Goal: Task Accomplishment & Management: Use online tool/utility

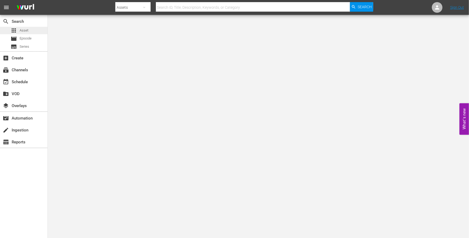
click at [23, 29] on span "Asset" at bounding box center [24, 30] width 9 height 5
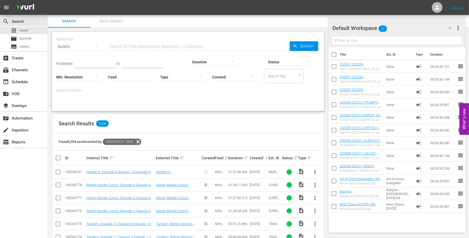
scroll to position [97, 0]
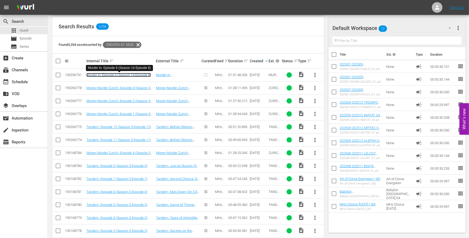
click at [122, 76] on link "Murder In: Episode 6 (Season 14 Episode 6)" at bounding box center [118, 75] width 64 height 4
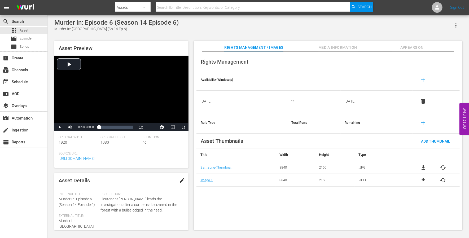
click at [181, 182] on span "edit" at bounding box center [182, 180] width 6 height 6
click at [172, 180] on span "Save" at bounding box center [174, 180] width 17 height 4
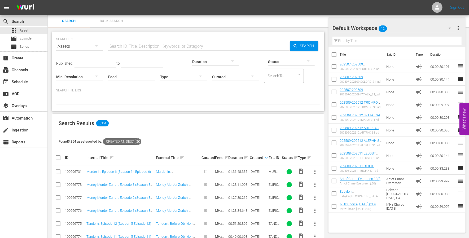
scroll to position [31, 0]
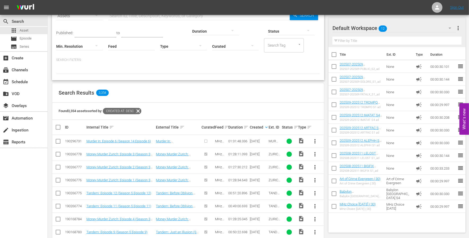
click at [59, 142] on input "checkbox" at bounding box center [58, 142] width 6 height 6
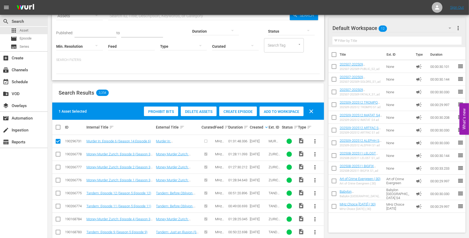
click at [240, 111] on span "Create Episode" at bounding box center [238, 111] width 38 height 4
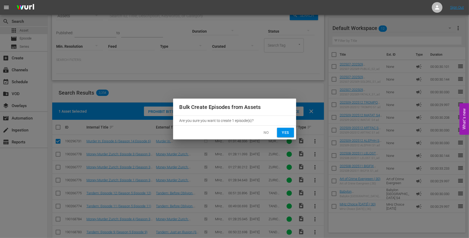
click at [288, 135] on span "Yes" at bounding box center [285, 132] width 8 height 7
checkbox input "false"
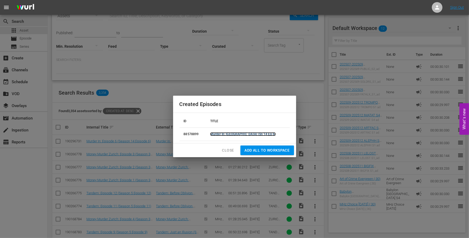
click at [225, 134] on link "Murder In: [GEOGRAPHIC_DATA] (Sn 14 Ep 6)" at bounding box center [242, 134] width 65 height 4
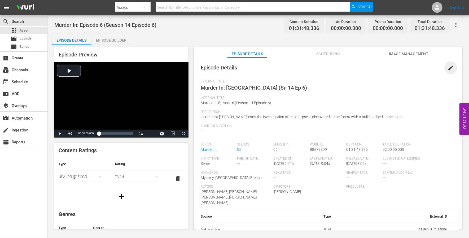
click at [448, 69] on span "edit" at bounding box center [451, 68] width 6 height 6
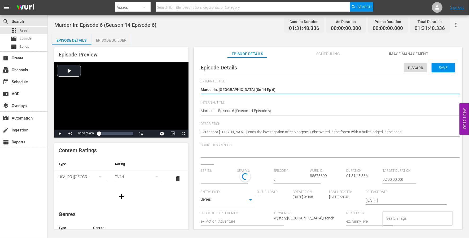
type input "Murder In"
click at [234, 88] on textarea "Murder In: [GEOGRAPHIC_DATA] (Sn 14 Ep 6)" at bounding box center [327, 90] width 252 height 6
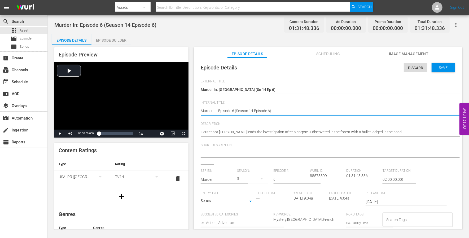
click at [238, 111] on textarea "Murder In: Episode 6 (Season 14 Episode 6)" at bounding box center [327, 111] width 252 height 6
paste textarea "Occitania (Sn 14 Ep"
type textarea "Murder In: [GEOGRAPHIC_DATA] (Sn 14 Ep 6)"
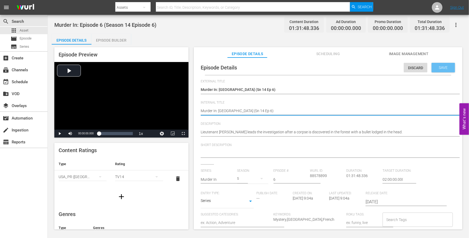
click at [443, 63] on div "Save" at bounding box center [443, 68] width 23 height 10
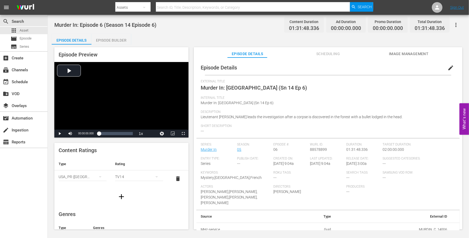
click at [102, 41] on div "Episode Builder" at bounding box center [111, 40] width 40 height 13
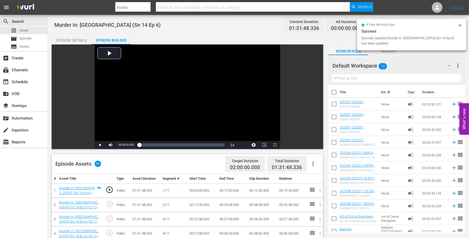
click at [335, 91] on input "checkbox" at bounding box center [333, 93] width 11 height 11
checkbox input "true"
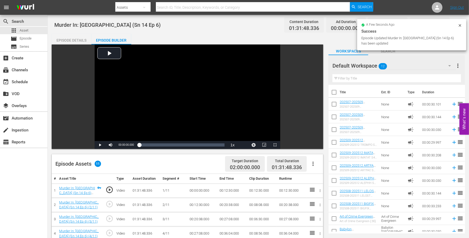
checkbox input "true"
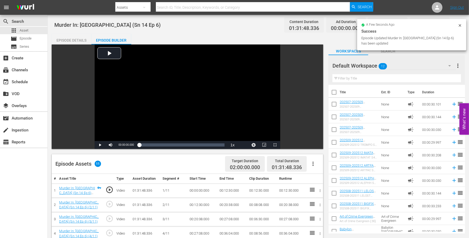
checkbox input "true"
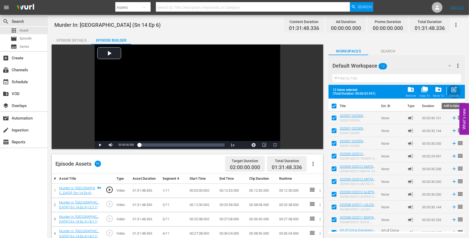
click at [455, 89] on span "post_add" at bounding box center [454, 89] width 7 height 7
checkbox input "false"
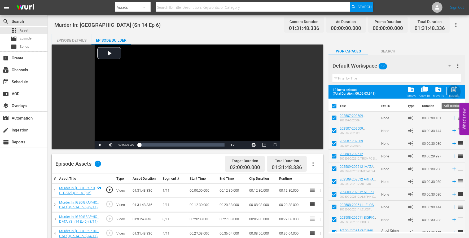
checkbox input "false"
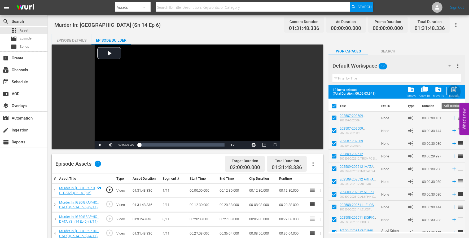
checkbox input "false"
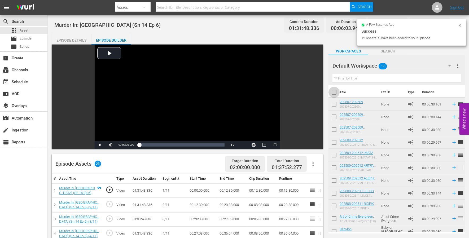
click at [334, 92] on input "checkbox" at bounding box center [333, 93] width 11 height 11
checkbox input "true"
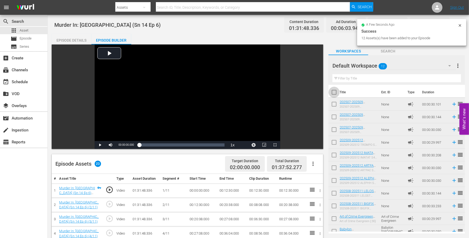
checkbox input "true"
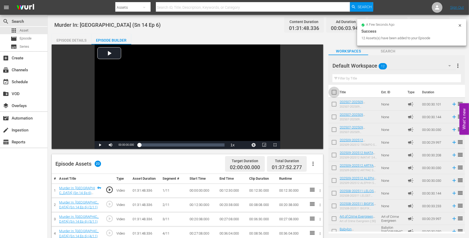
checkbox input "true"
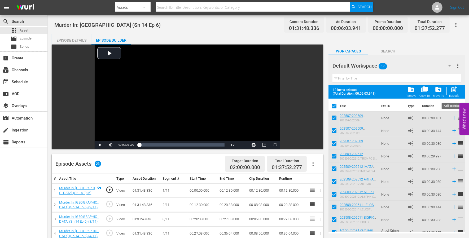
click at [453, 90] on span "post_add" at bounding box center [454, 89] width 7 height 7
checkbox input "false"
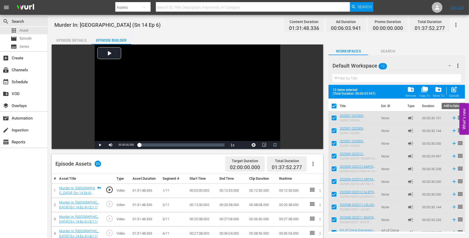
checkbox input "false"
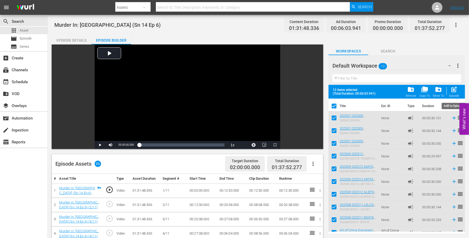
checkbox input "false"
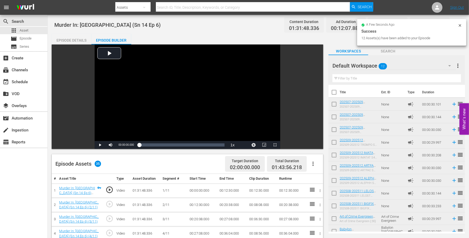
click at [335, 106] on input "checkbox" at bounding box center [333, 105] width 11 height 11
checkbox input "true"
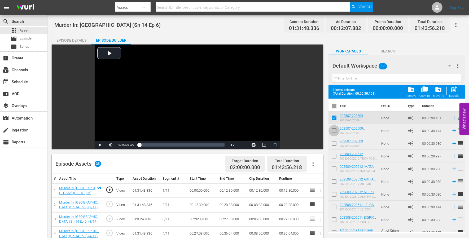
click at [333, 127] on input "checkbox" at bounding box center [333, 131] width 11 height 11
checkbox input "true"
click at [333, 142] on input "checkbox" at bounding box center [333, 144] width 11 height 11
checkbox input "true"
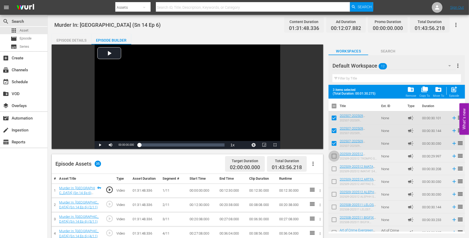
click at [333, 156] on input "checkbox" at bounding box center [333, 157] width 11 height 11
checkbox input "true"
click at [334, 170] on input "checkbox" at bounding box center [333, 169] width 11 height 11
checkbox input "true"
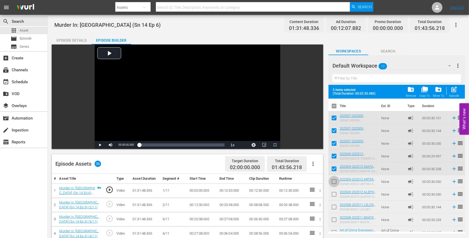
click at [334, 179] on input "checkbox" at bounding box center [333, 182] width 11 height 11
checkbox input "true"
click at [332, 192] on input "checkbox" at bounding box center [333, 195] width 11 height 11
checkbox input "true"
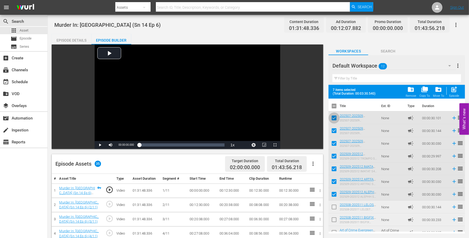
click at [335, 119] on input "checkbox" at bounding box center [333, 118] width 11 height 11
checkbox input "false"
click at [456, 89] on span "post_add" at bounding box center [454, 89] width 7 height 7
checkbox input "false"
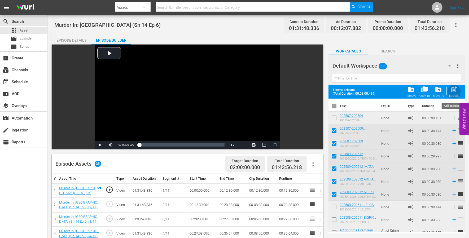
checkbox input "false"
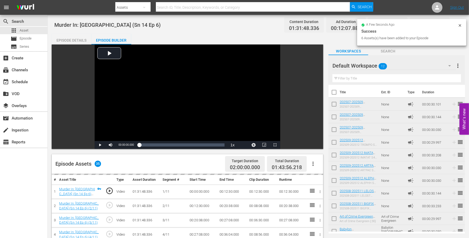
click at [400, 65] on div "Default Workspace 12" at bounding box center [393, 65] width 123 height 15
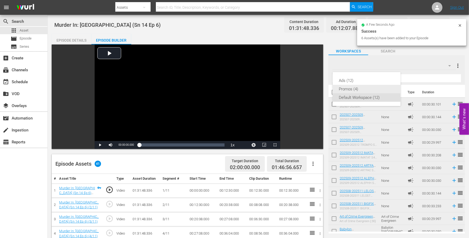
click at [357, 86] on div "Promos (4)" at bounding box center [366, 89] width 55 height 8
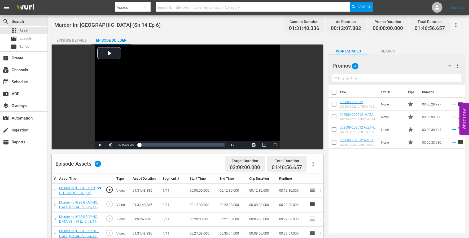
click at [332, 116] on input "checkbox" at bounding box center [333, 117] width 11 height 11
checkbox input "true"
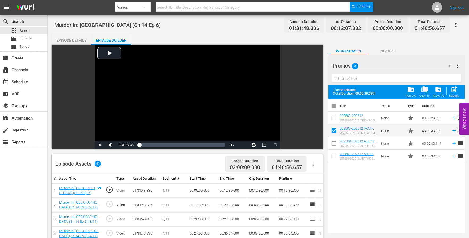
click at [334, 144] on input "checkbox" at bounding box center [333, 144] width 11 height 11
checkbox input "true"
click at [455, 91] on span "post_add" at bounding box center [454, 89] width 7 height 7
checkbox input "false"
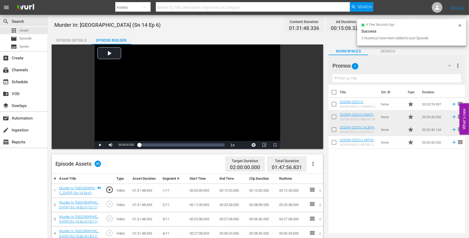
click at [381, 67] on div "Promos 4" at bounding box center [393, 65] width 123 height 15
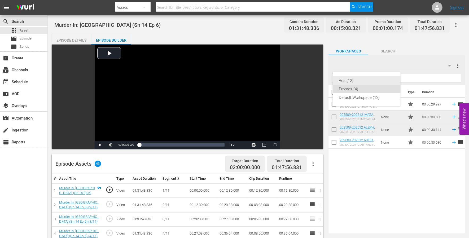
click at [344, 81] on div "Ads (12)" at bounding box center [366, 80] width 55 height 8
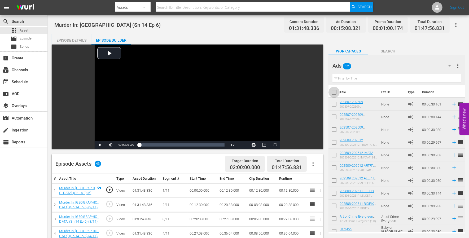
click at [333, 91] on input "checkbox" at bounding box center [333, 93] width 11 height 11
checkbox input "true"
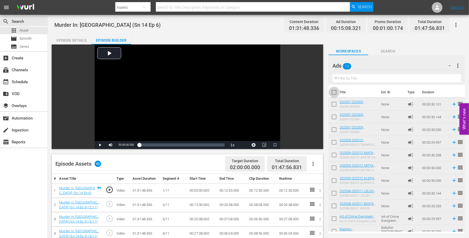
checkbox input "true"
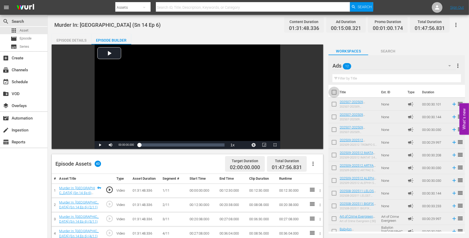
checkbox input "true"
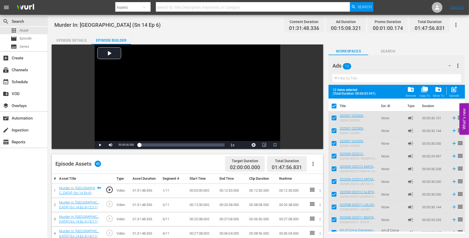
click at [334, 107] on input "checkbox" at bounding box center [333, 107] width 11 height 11
checkbox input "false"
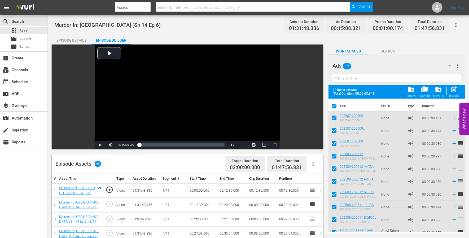
checkbox input "false"
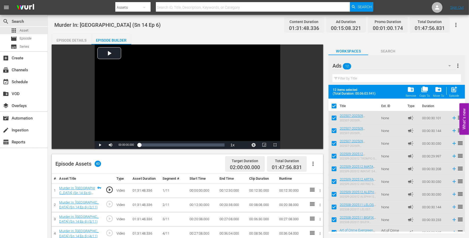
checkbox input "false"
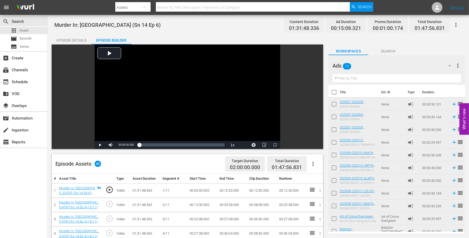
click at [332, 151] on input "checkbox" at bounding box center [333, 156] width 11 height 11
checkbox input "true"
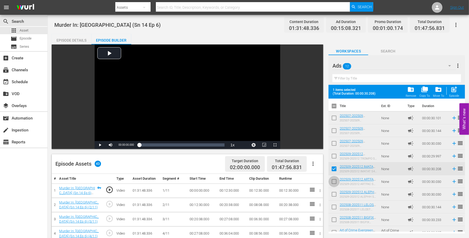
click at [332, 179] on input "checkbox" at bounding box center [333, 182] width 11 height 11
checkbox input "true"
click at [332, 190] on input "checkbox" at bounding box center [333, 195] width 11 height 11
checkbox input "true"
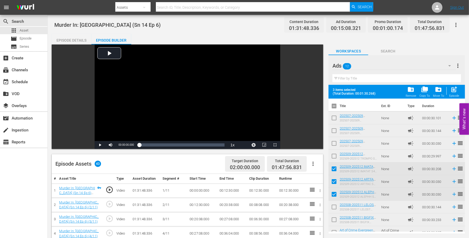
click at [335, 154] on input "checkbox" at bounding box center [333, 157] width 11 height 11
checkbox input "true"
click at [336, 143] on input "checkbox" at bounding box center [333, 144] width 11 height 11
checkbox input "true"
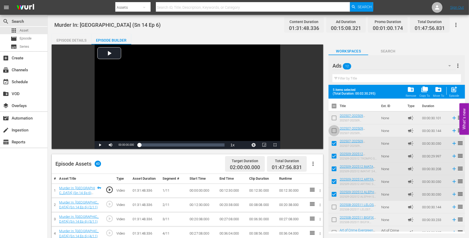
click at [336, 129] on input "checkbox" at bounding box center [333, 131] width 11 height 11
click at [455, 91] on span "post_add" at bounding box center [454, 89] width 7 height 7
checkbox input "false"
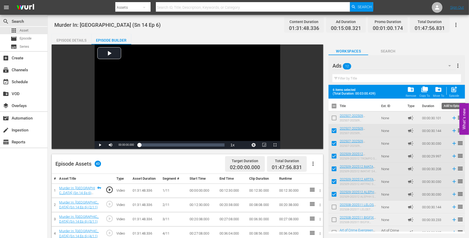
checkbox input "false"
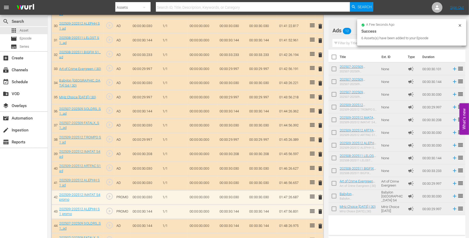
scroll to position [656, 0]
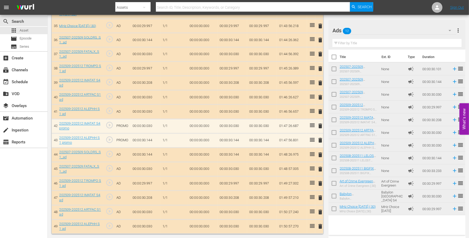
click at [318, 154] on span "delete" at bounding box center [320, 155] width 6 height 6
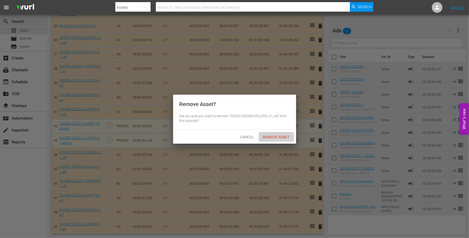
click at [279, 138] on span "Remove Asset" at bounding box center [276, 137] width 35 height 4
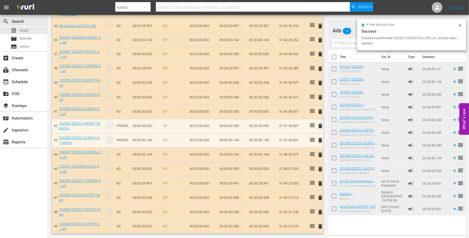
click at [321, 169] on span "delete" at bounding box center [320, 169] width 6 height 6
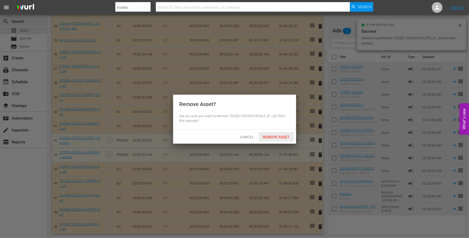
scroll to position [642, 0]
click at [278, 137] on span "Remove Asset" at bounding box center [276, 137] width 35 height 4
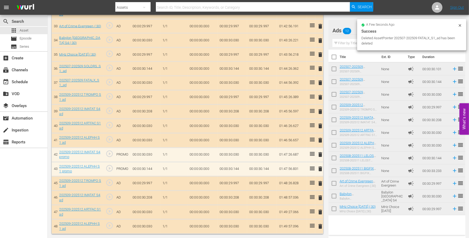
scroll to position [627, 0]
click at [319, 229] on span "delete" at bounding box center [320, 227] width 6 height 6
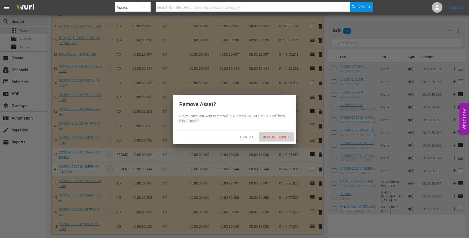
click at [283, 137] on span "Remove Asset" at bounding box center [276, 137] width 35 height 4
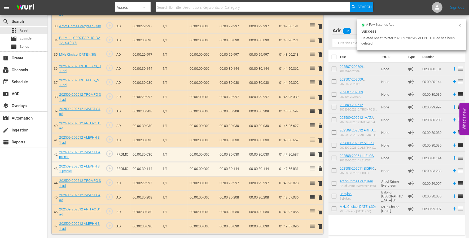
scroll to position [613, 0]
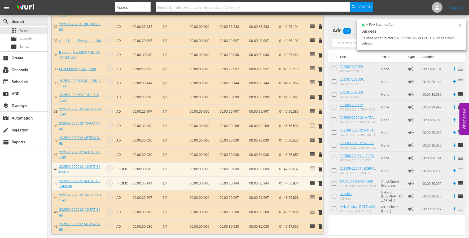
click at [320, 229] on span "delete" at bounding box center [320, 227] width 6 height 6
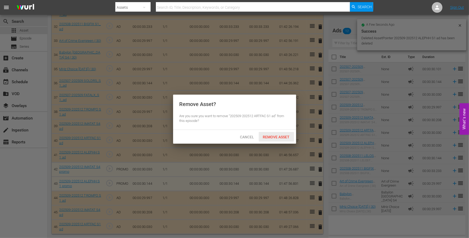
click at [269, 138] on span "Remove Asset" at bounding box center [276, 137] width 35 height 4
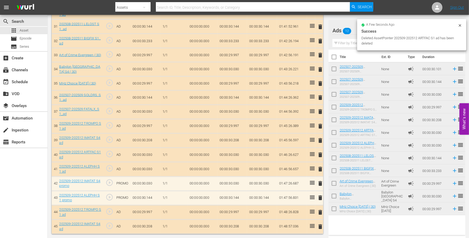
scroll to position [598, 0]
click at [318, 228] on span "delete" at bounding box center [320, 227] width 6 height 6
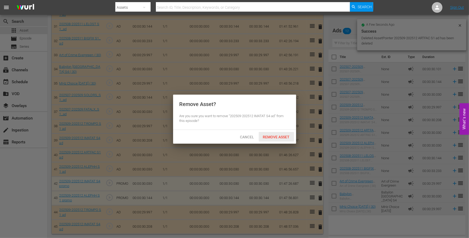
click at [277, 138] on span "Remove Asset" at bounding box center [276, 137] width 35 height 4
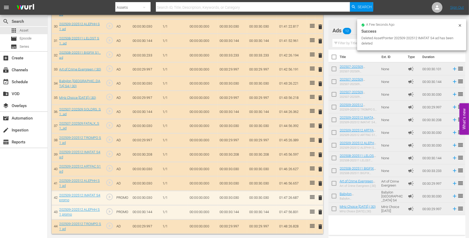
scroll to position [584, 0]
click at [318, 227] on span "delete" at bounding box center [320, 227] width 6 height 6
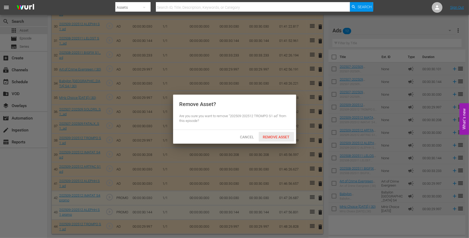
click at [269, 134] on div "Remove Asset" at bounding box center [276, 137] width 35 height 10
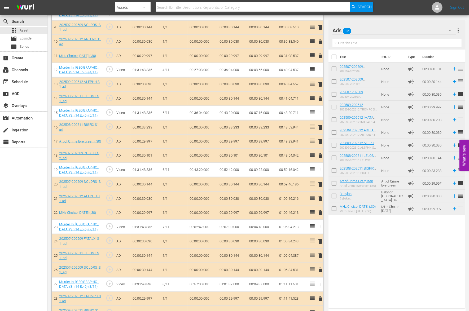
scroll to position [0, 0]
